Goal: Check status: Check status

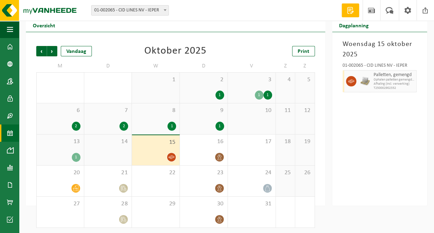
scroll to position [26, 0]
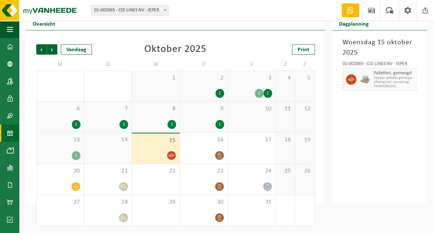
click at [83, 152] on div "13 1" at bounding box center [60, 148] width 47 height 31
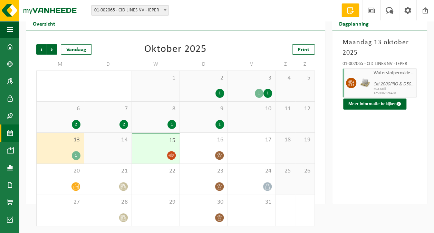
click at [70, 151] on div "1" at bounding box center [60, 155] width 40 height 9
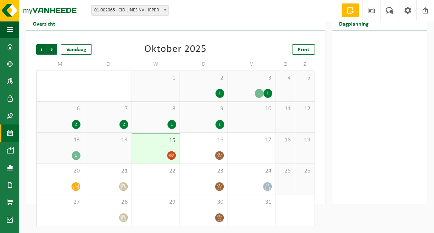
click at [70, 151] on div "1" at bounding box center [60, 155] width 40 height 9
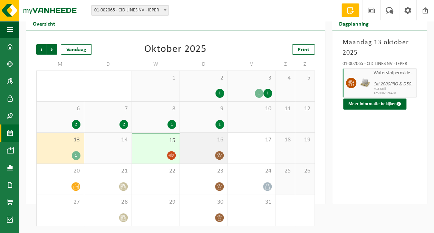
click at [215, 152] on div at bounding box center [203, 154] width 41 height 9
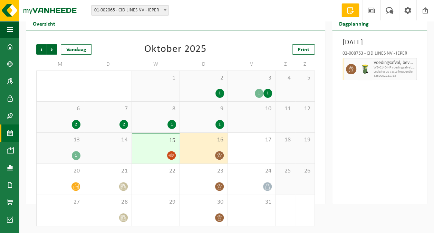
click at [157, 148] on div "15" at bounding box center [156, 148] width 48 height 30
